Goal: Task Accomplishment & Management: Use online tool/utility

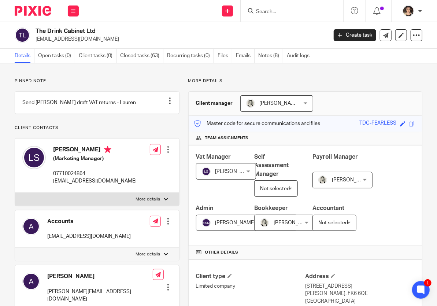
click at [267, 13] on input "Search" at bounding box center [288, 12] width 66 height 7
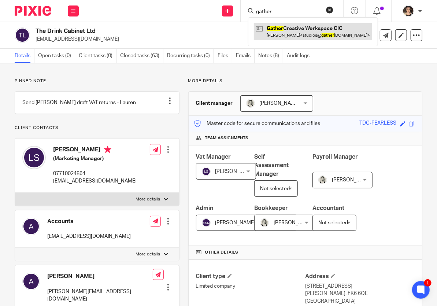
type input "gather"
click at [295, 32] on link at bounding box center [313, 31] width 118 height 17
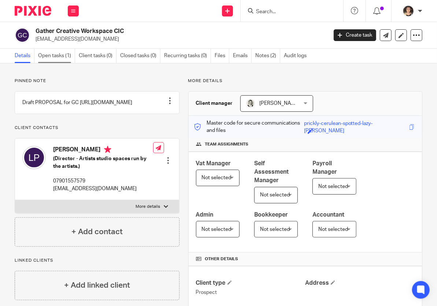
click at [44, 55] on link "Open tasks (1)" at bounding box center [56, 56] width 37 height 14
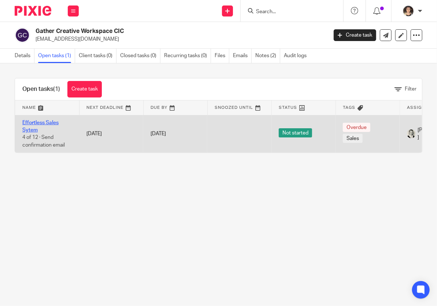
click at [30, 123] on link "Effortless Sales Sytem" at bounding box center [40, 126] width 36 height 12
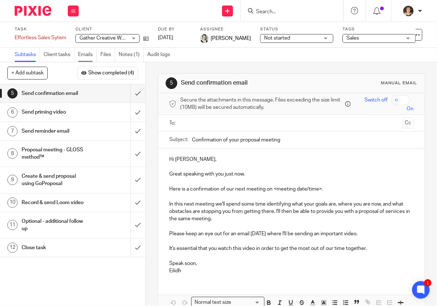
click at [87, 53] on link "Emails" at bounding box center [87, 55] width 19 height 14
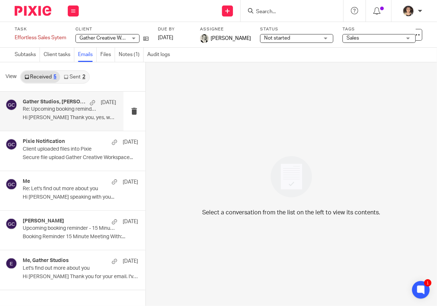
click at [62, 110] on p "Re: Upcoming booking reminder - Working with Fearless Financials - Initial Call" at bounding box center [60, 109] width 75 height 6
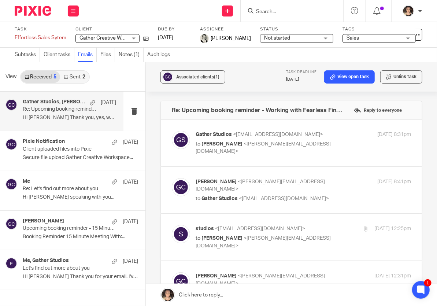
click at [274, 145] on span "<[PERSON_NAME][EMAIL_ADDRESS][DOMAIN_NAME]>" at bounding box center [262, 147] width 135 height 13
checkbox input "true"
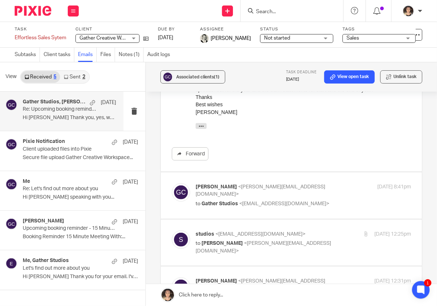
scroll to position [107, 0]
click at [279, 202] on span "<[EMAIL_ADDRESS][DOMAIN_NAME]>" at bounding box center [284, 202] width 90 height 5
checkbox input "true"
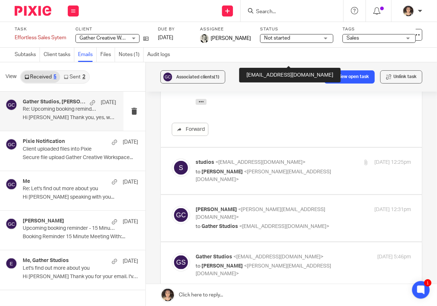
scroll to position [309, 0]
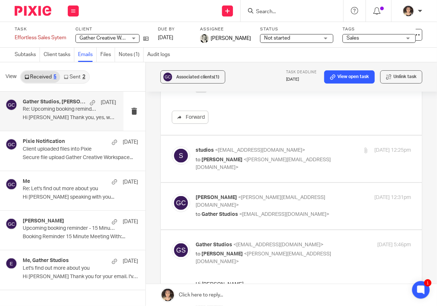
click at [269, 165] on span "<[PERSON_NAME][EMAIL_ADDRESS][DOMAIN_NAME]>" at bounding box center [262, 163] width 135 height 13
checkbox input "true"
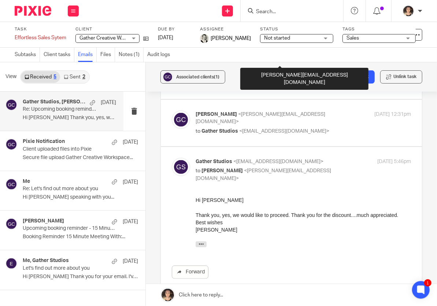
scroll to position [522, 0]
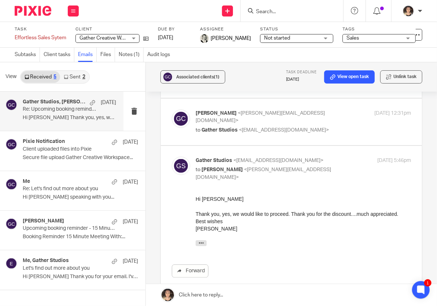
click at [273, 134] on p "to [GEOGRAPHIC_DATA] <[EMAIL_ADDRESS][DOMAIN_NAME]>" at bounding box center [267, 130] width 144 height 8
checkbox input "true"
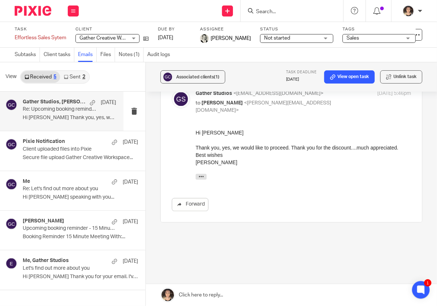
scroll to position [768, 0]
